Goal: Book appointment/travel/reservation

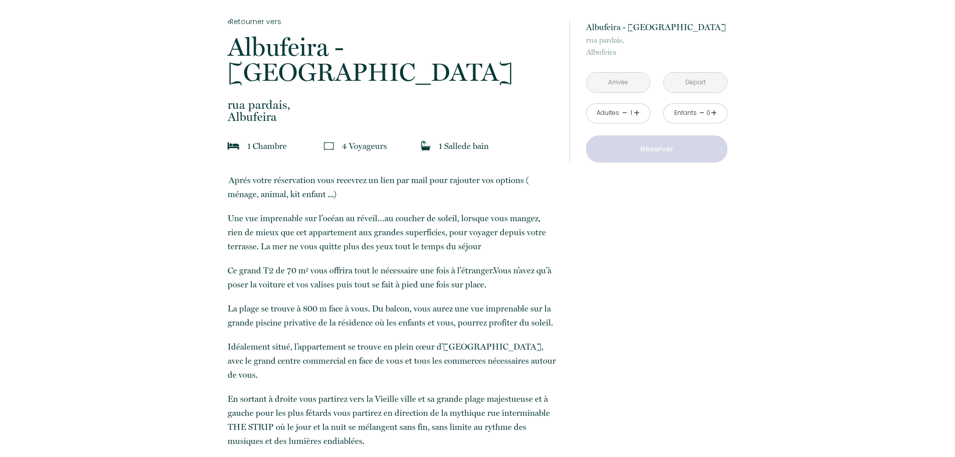
scroll to position [202, 0]
click at [633, 86] on input "text" at bounding box center [617, 83] width 63 height 20
click at [627, 84] on input "text" at bounding box center [617, 83] width 63 height 20
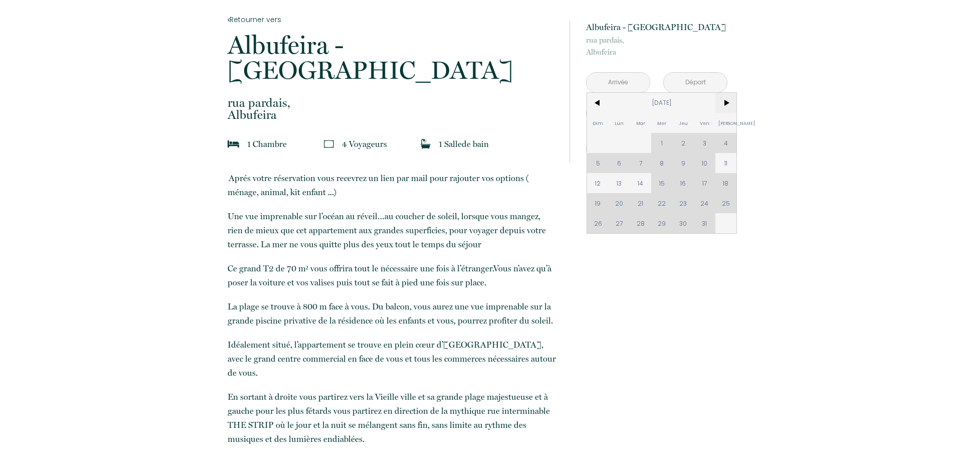
click at [730, 104] on span ">" at bounding box center [726, 103] width 22 height 20
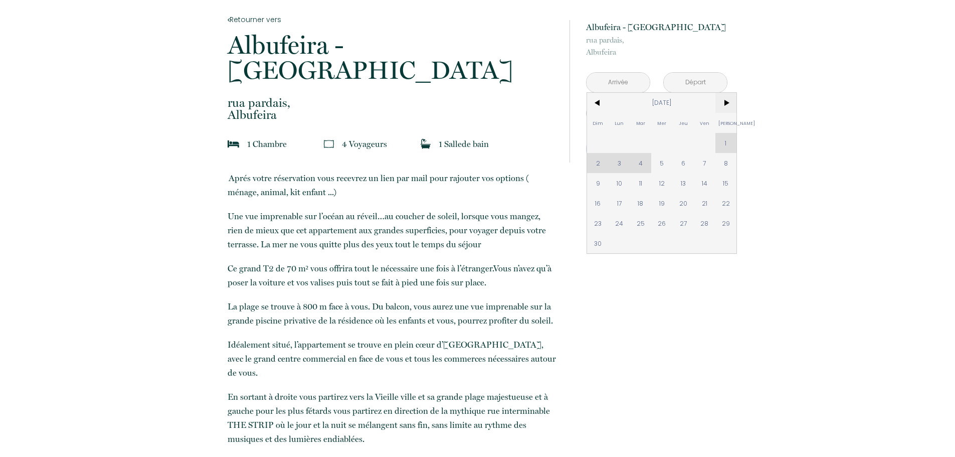
click at [730, 104] on span ">" at bounding box center [726, 103] width 22 height 20
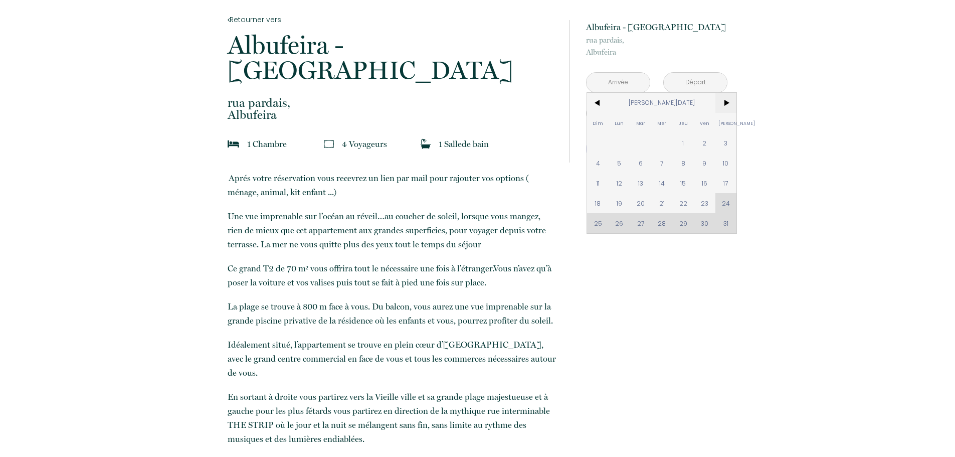
click at [730, 104] on span ">" at bounding box center [726, 103] width 22 height 20
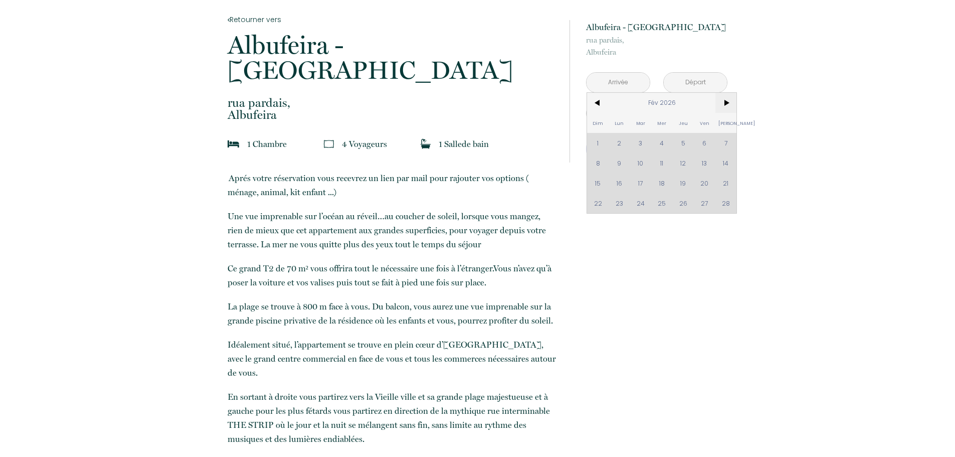
click at [730, 104] on span ">" at bounding box center [726, 103] width 22 height 20
click at [598, 106] on span "<" at bounding box center [598, 103] width 22 height 20
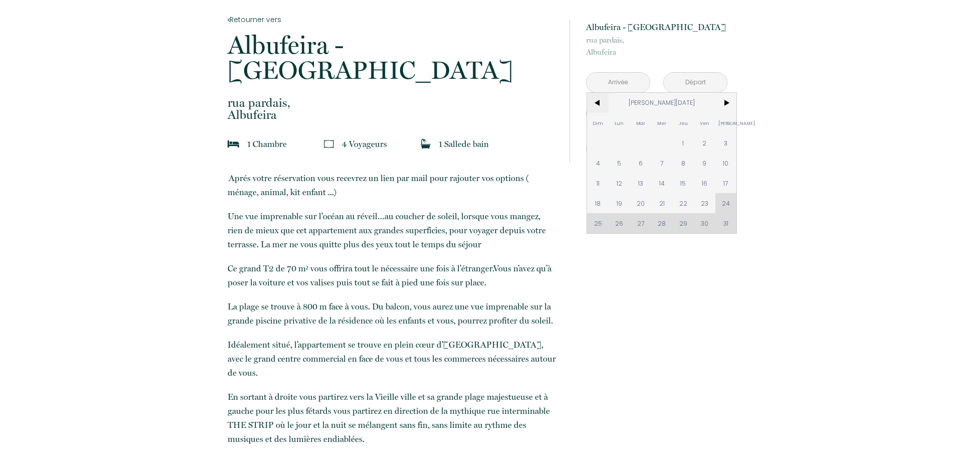
click at [594, 106] on span "<" at bounding box center [598, 103] width 22 height 20
click at [729, 103] on span ">" at bounding box center [726, 103] width 22 height 20
click at [598, 169] on span "4" at bounding box center [598, 163] width 22 height 20
type input "Dim 04 Jan 2026"
type input "Lun 05 Jan 2026"
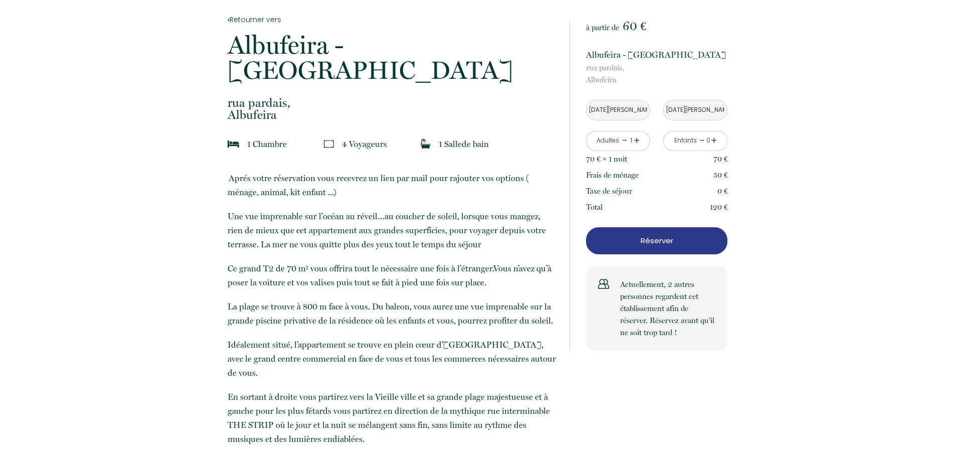
click at [637, 141] on link "+" at bounding box center [637, 141] width 6 height 16
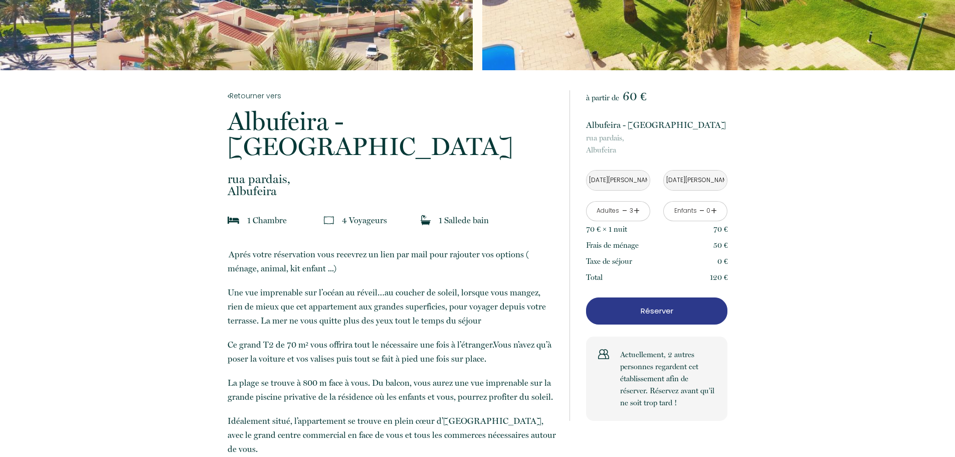
scroll to position [0, 0]
